Goal: Information Seeking & Learning: Learn about a topic

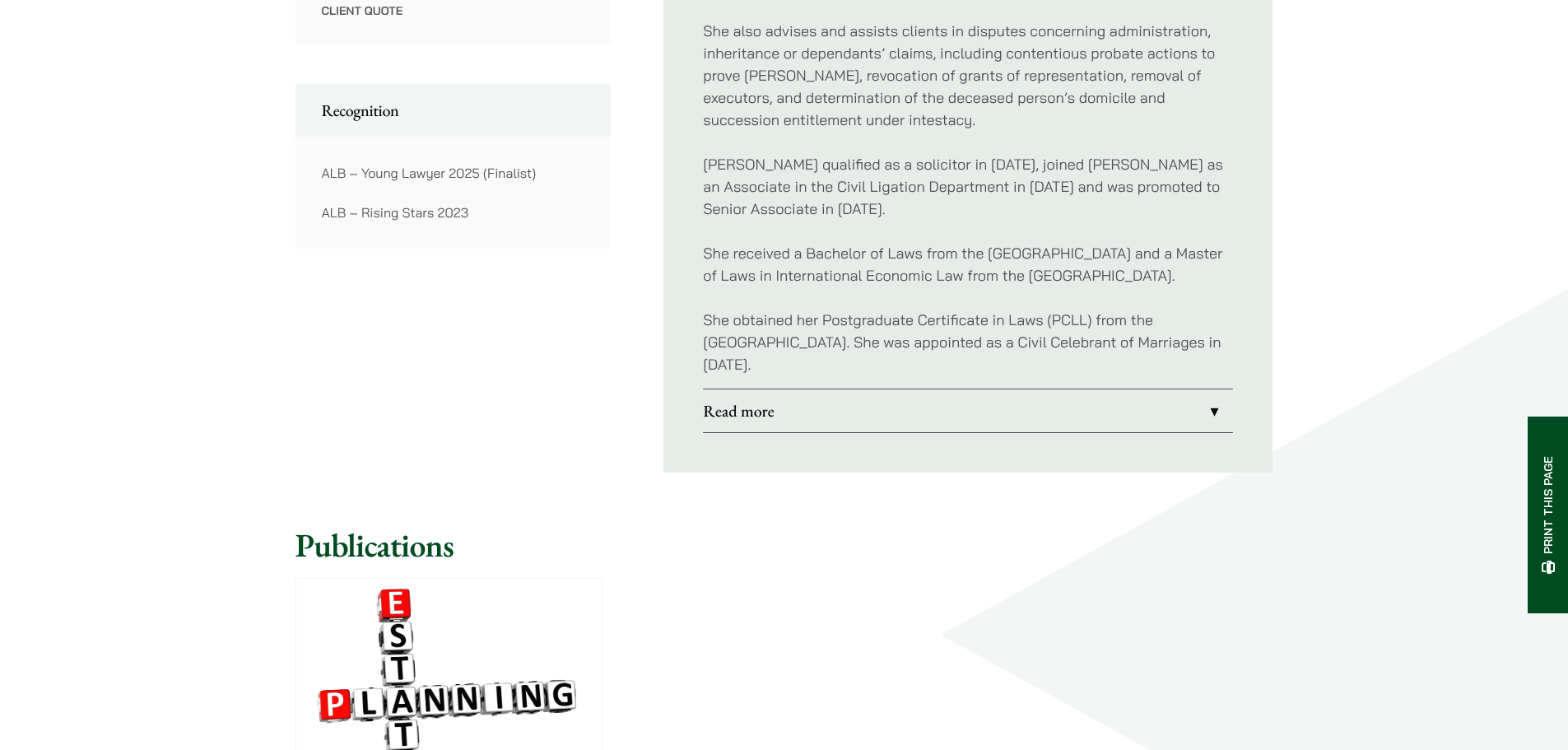
scroll to position [1235, 0]
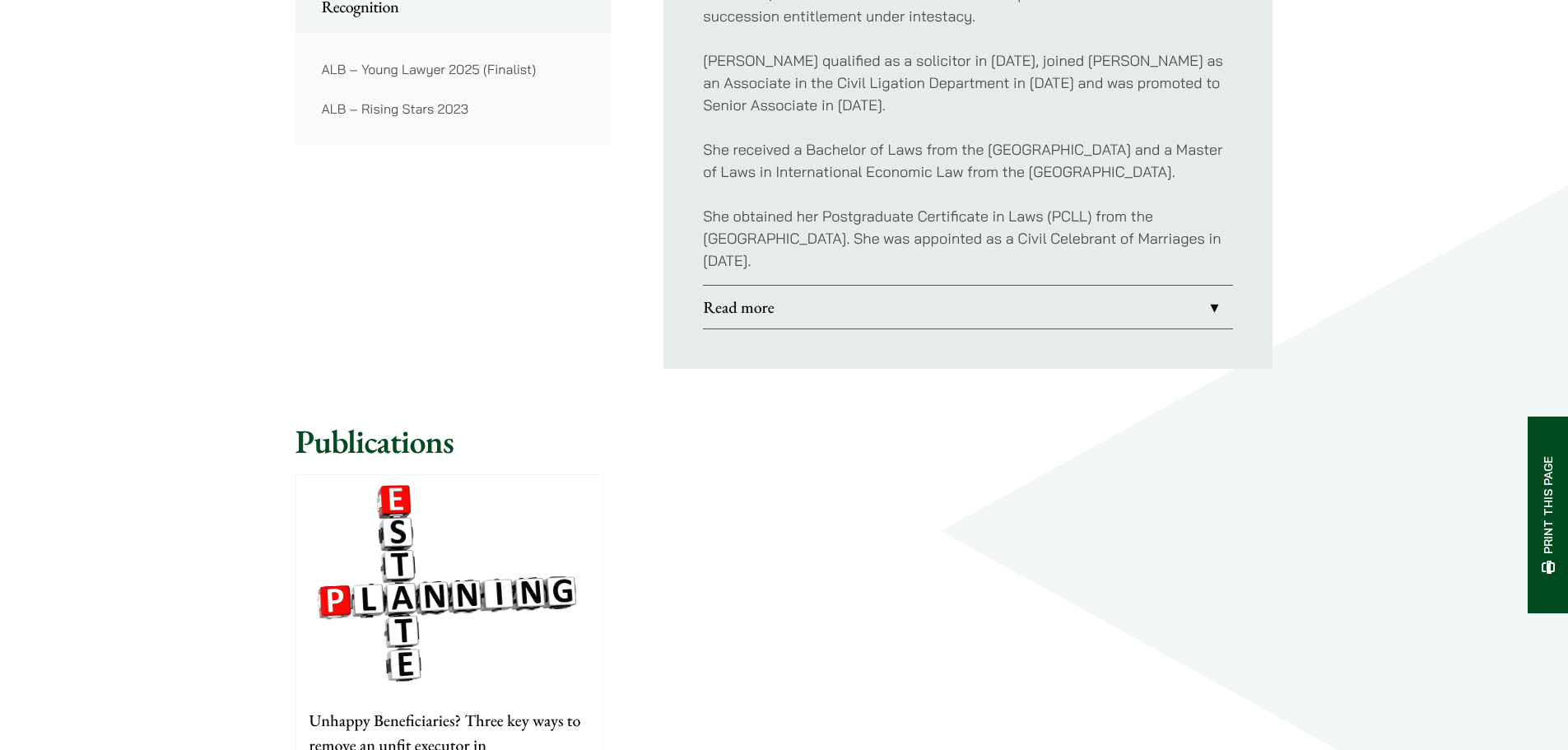
click at [1011, 149] on p "She received a Bachelor of Laws from the University of Exeter and a Master of L…" at bounding box center [968, 160] width 530 height 44
drag, startPoint x: 782, startPoint y: 122, endPoint x: 1083, endPoint y: 114, distance: 301.1
drag, startPoint x: 773, startPoint y: 156, endPoint x: 1001, endPoint y: 152, distance: 228.0
click at [1001, 152] on p "She received a Bachelor of Laws from the University of Exeter and a Master of L…" at bounding box center [968, 160] width 530 height 44
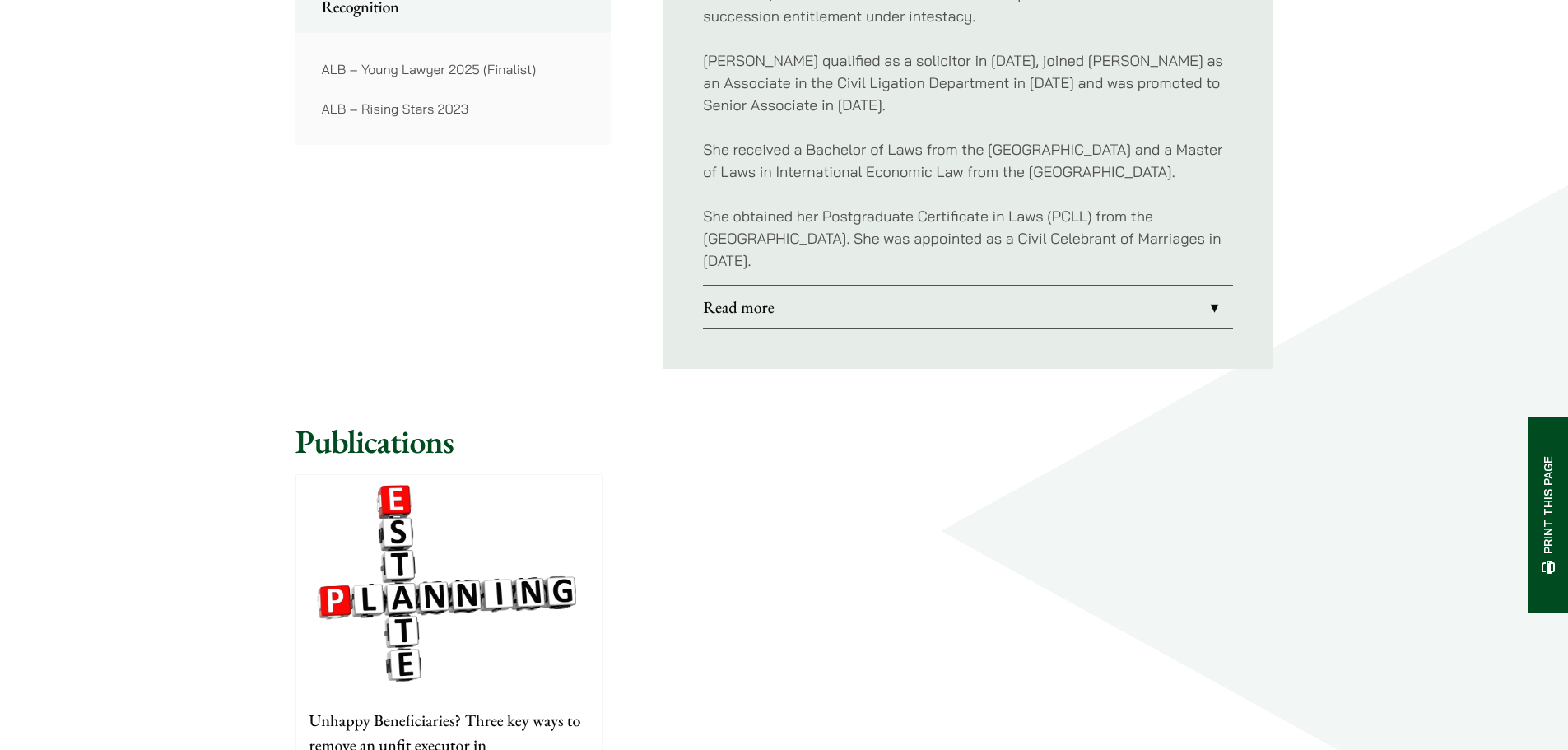
click at [1089, 142] on p "She received a Bachelor of Laws from the University of Exeter and a Master of L…" at bounding box center [968, 160] width 530 height 44
drag, startPoint x: 1062, startPoint y: 123, endPoint x: 1133, endPoint y: 126, distance: 71.1
click at [1133, 138] on p "She received a Bachelor of Laws from the University of Exeter and a Master of L…" at bounding box center [968, 160] width 530 height 44
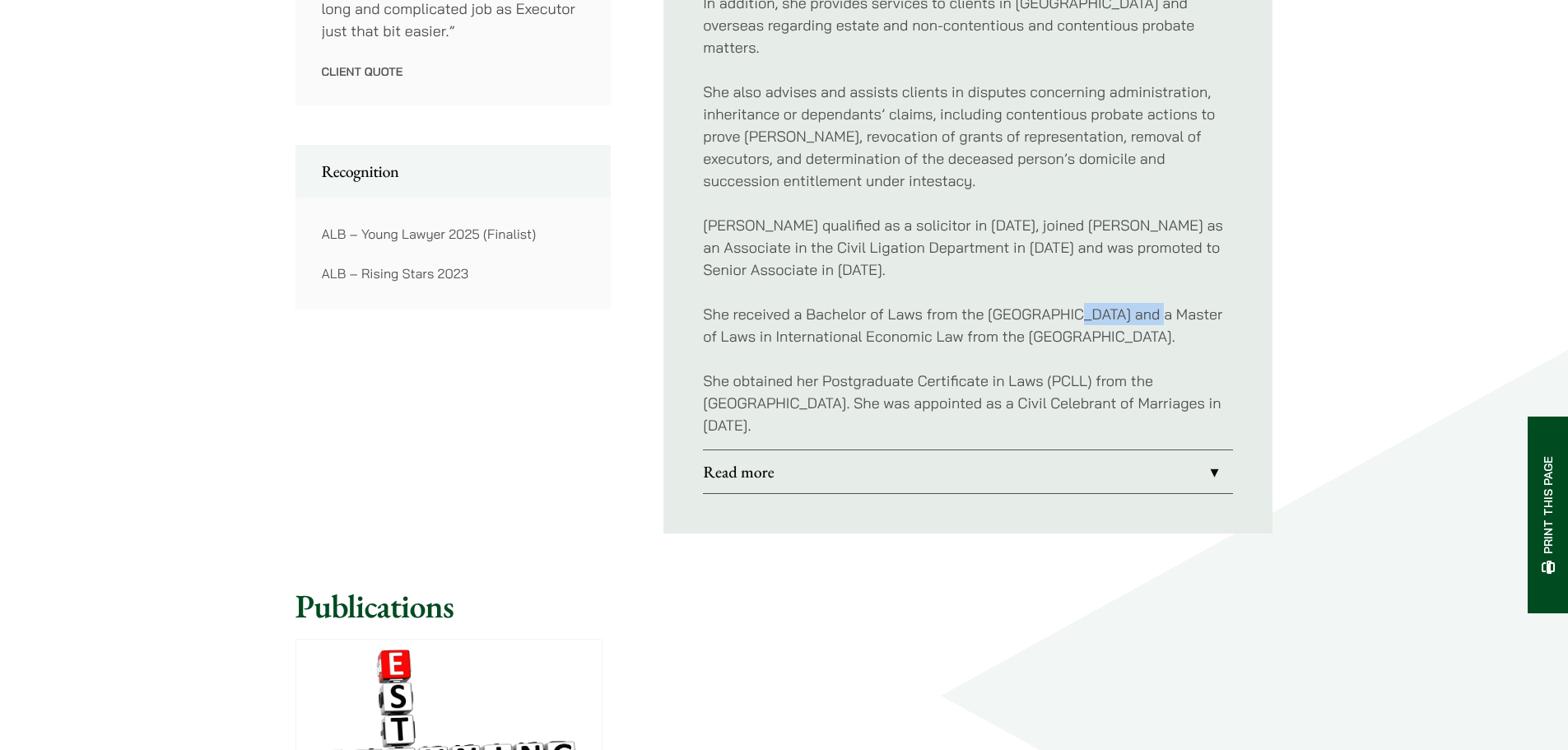
click at [908, 469] on link "Read more" at bounding box center [968, 471] width 530 height 43
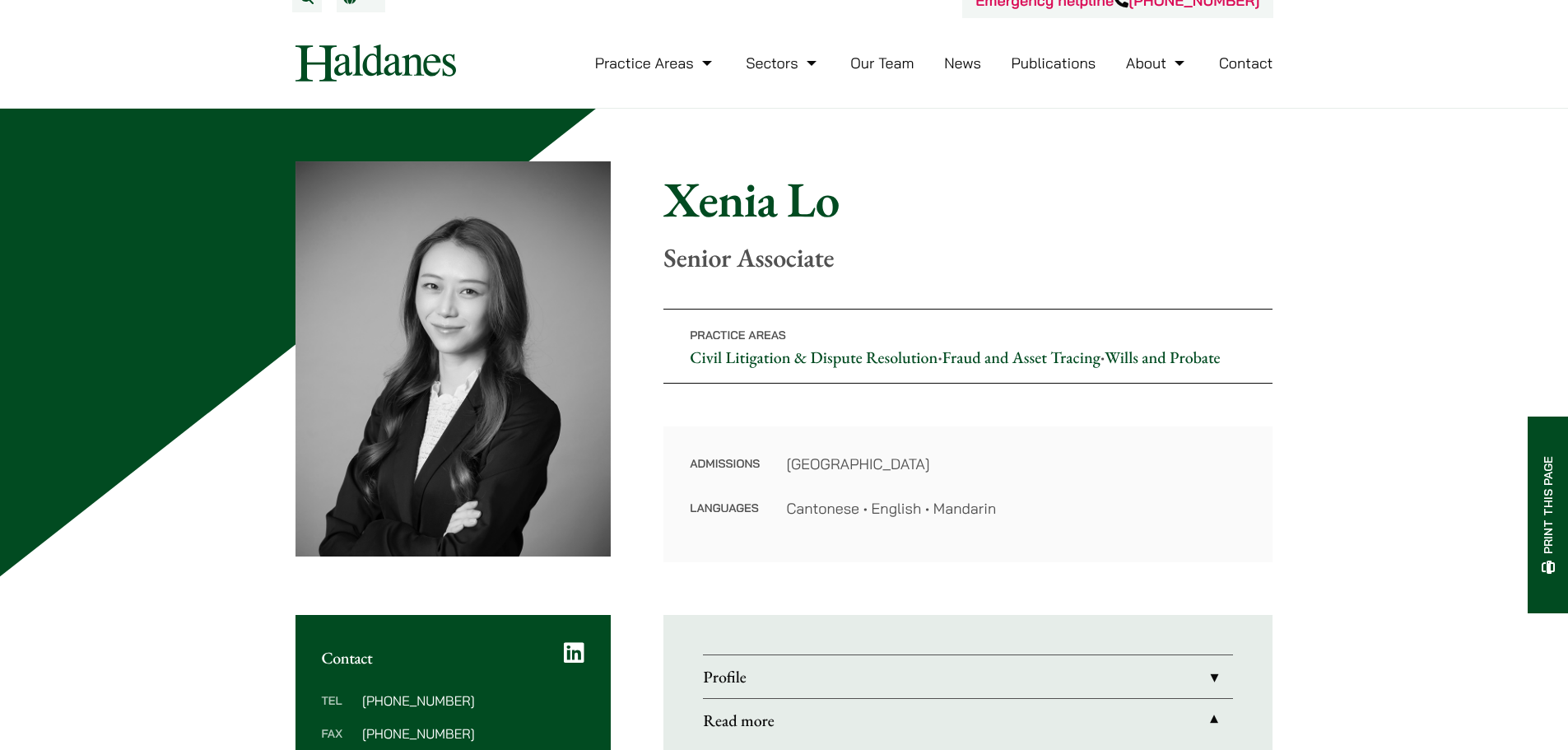
scroll to position [12, 0]
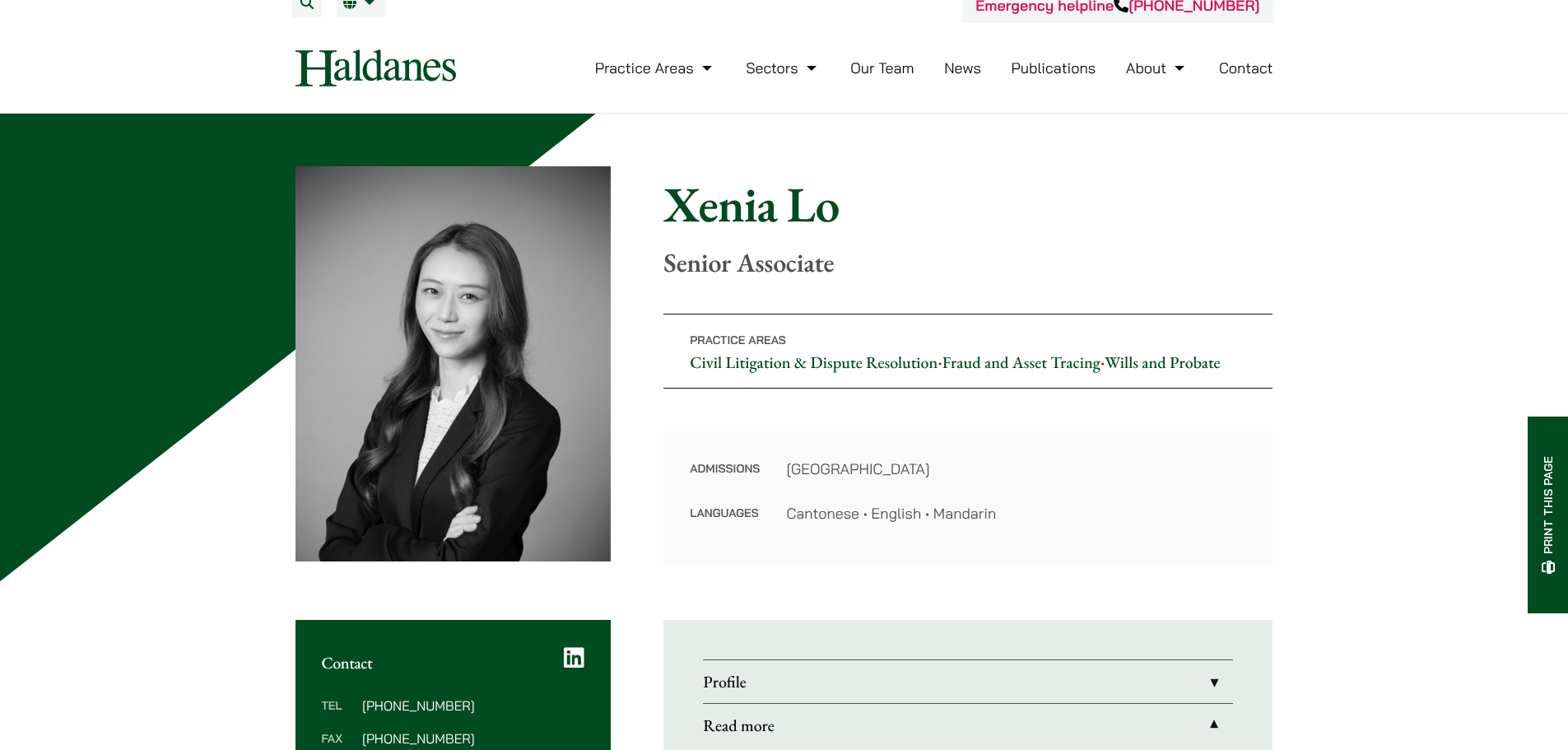
click at [902, 63] on link "Our Team" at bounding box center [882, 68] width 63 height 19
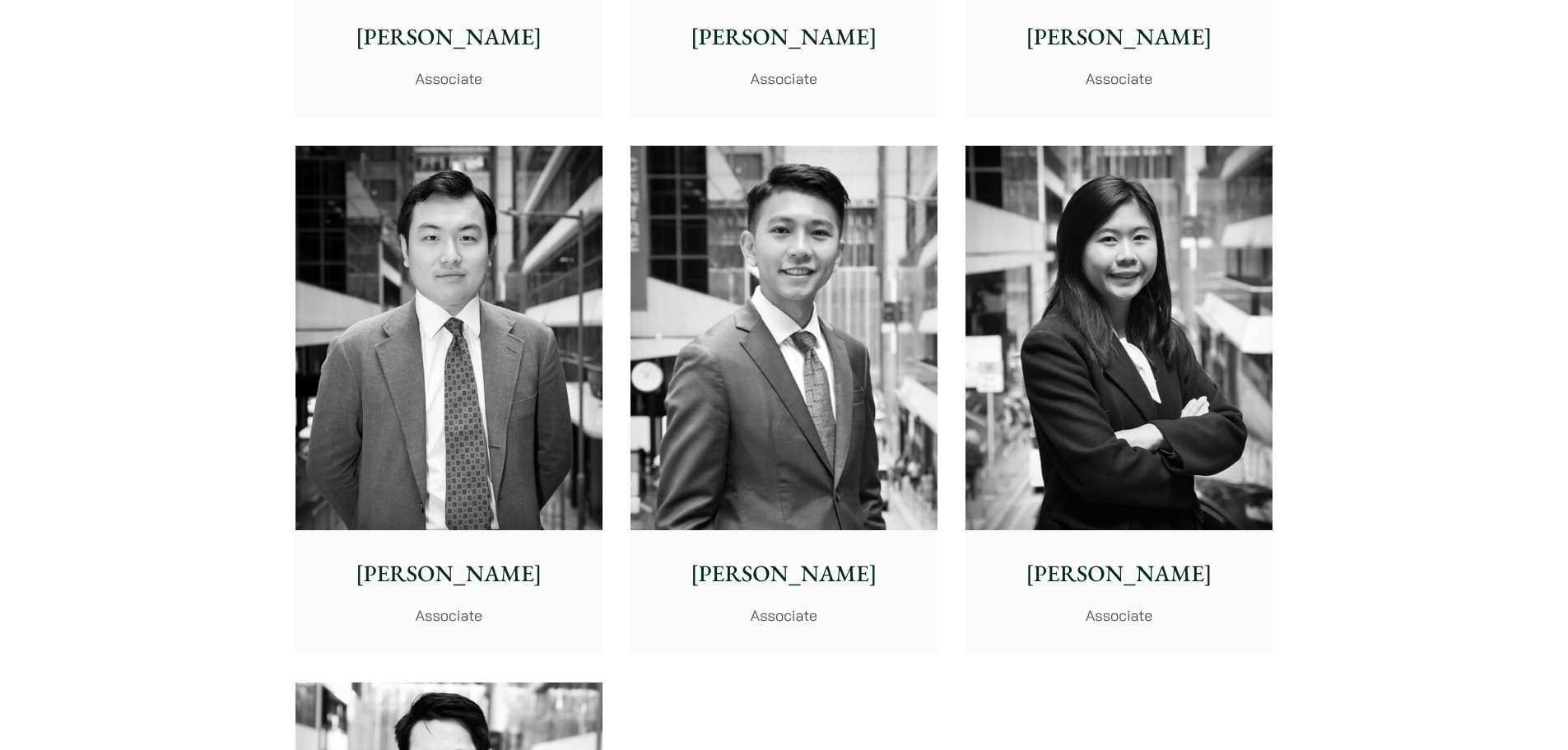
scroll to position [6585, 0]
